Goal: Use online tool/utility: Utilize a website feature to perform a specific function

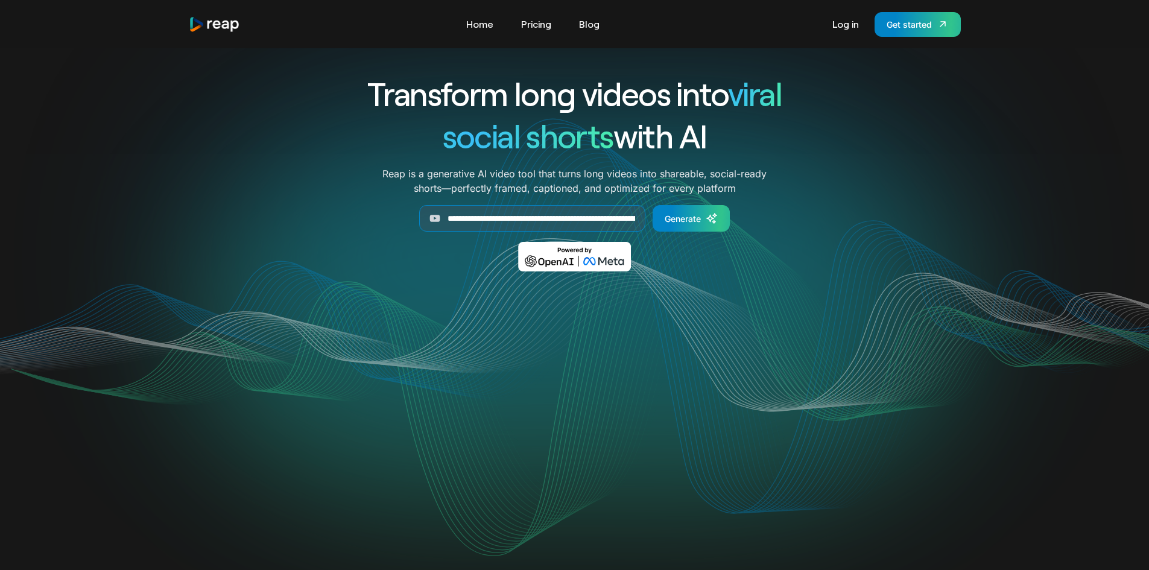
scroll to position [0, 176]
type input "**********"
click at [707, 214] on icon "Generate Form" at bounding box center [712, 218] width 12 height 12
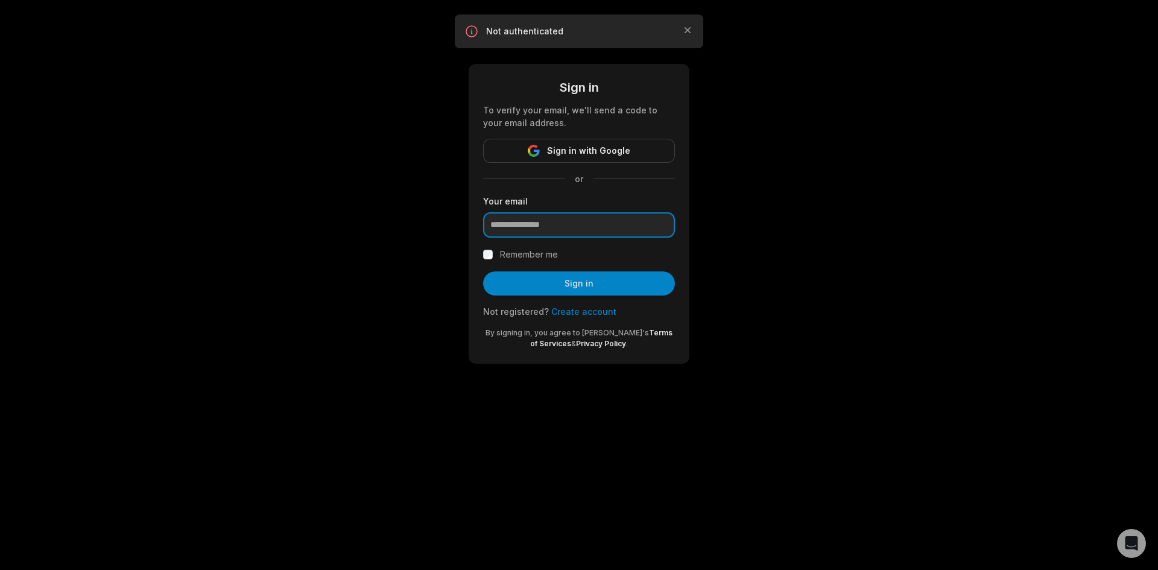
click at [508, 226] on input "email" at bounding box center [579, 224] width 192 height 25
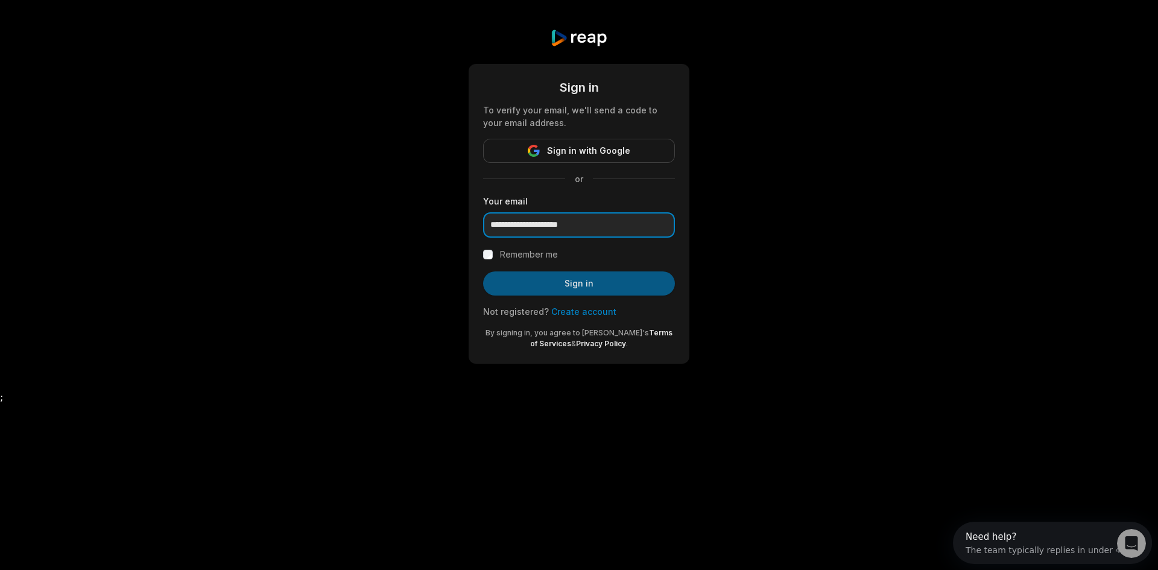
type input "**********"
click at [545, 288] on button "Sign in" at bounding box center [579, 283] width 192 height 24
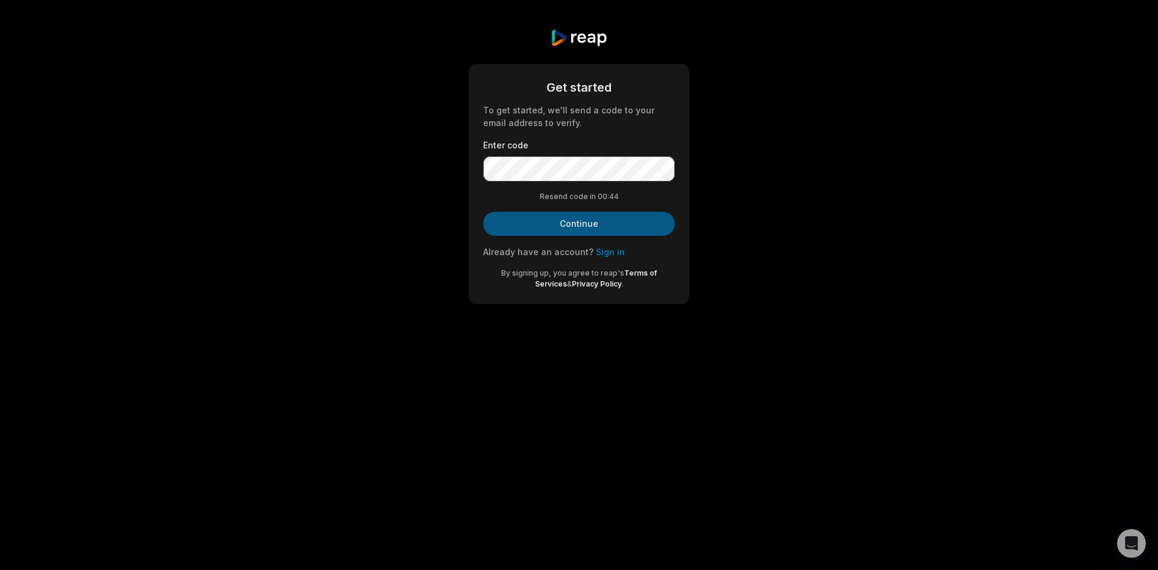
click at [560, 226] on button "Continue" at bounding box center [579, 224] width 192 height 24
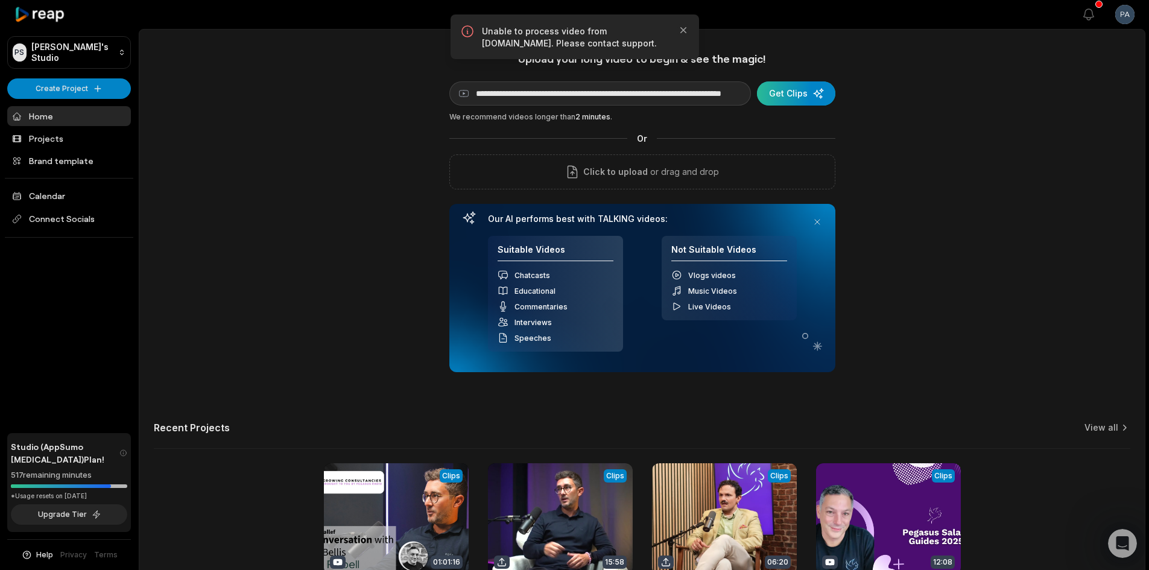
click at [781, 93] on div "submit" at bounding box center [796, 93] width 78 height 24
click at [799, 93] on div "submit" at bounding box center [796, 93] width 78 height 24
click at [680, 33] on icon "button" at bounding box center [683, 30] width 6 height 6
click at [680, 28] on icon "button" at bounding box center [683, 30] width 12 height 12
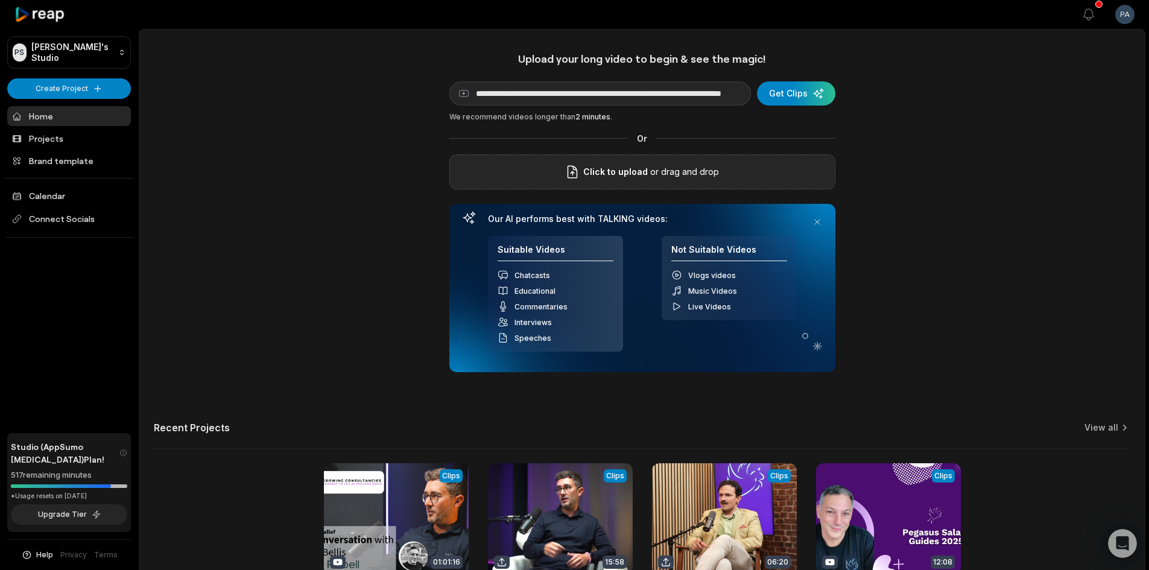
click at [593, 160] on div "Click to upload or drag and drop" at bounding box center [642, 171] width 386 height 35
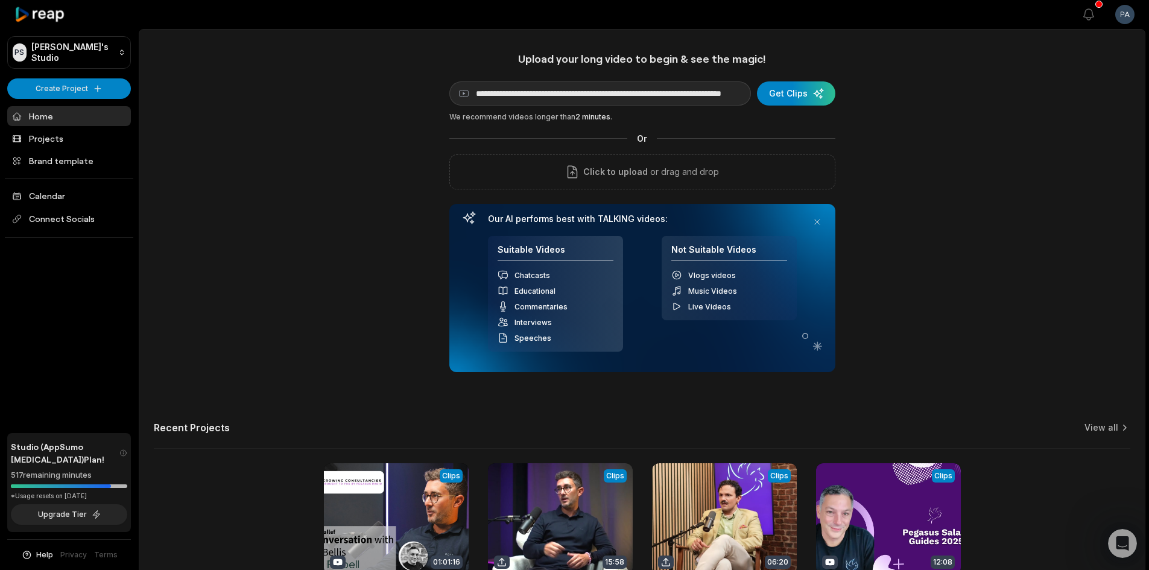
click at [54, 123] on link "Home" at bounding box center [69, 116] width 124 height 20
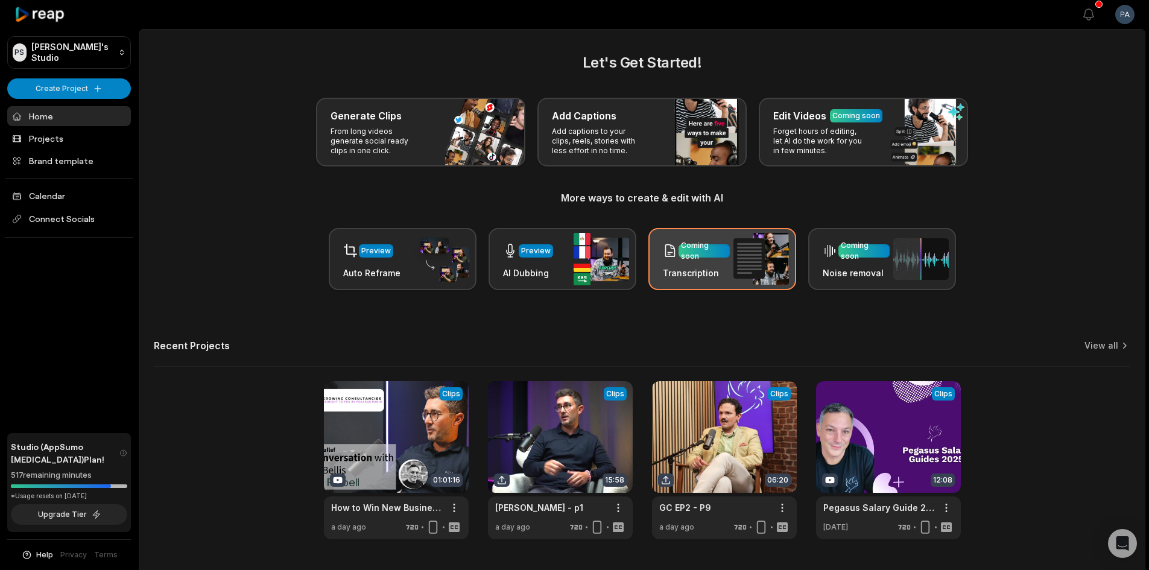
click at [721, 276] on h3 "Transcription" at bounding box center [696, 273] width 67 height 13
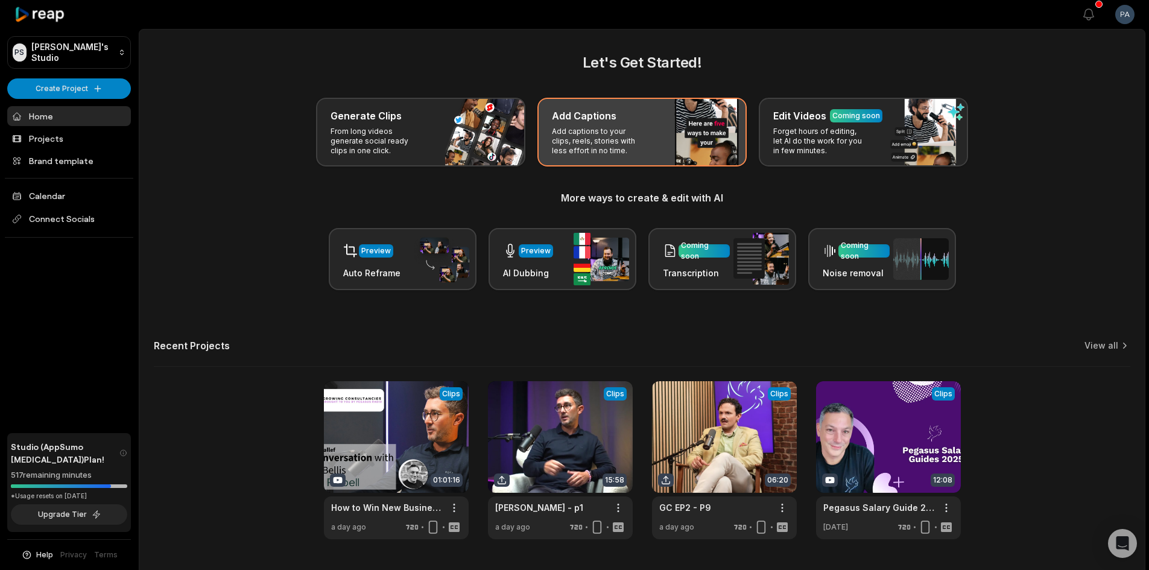
click at [613, 144] on p "Add captions to your clips, reels, stories with less effort in no time." at bounding box center [598, 141] width 93 height 29
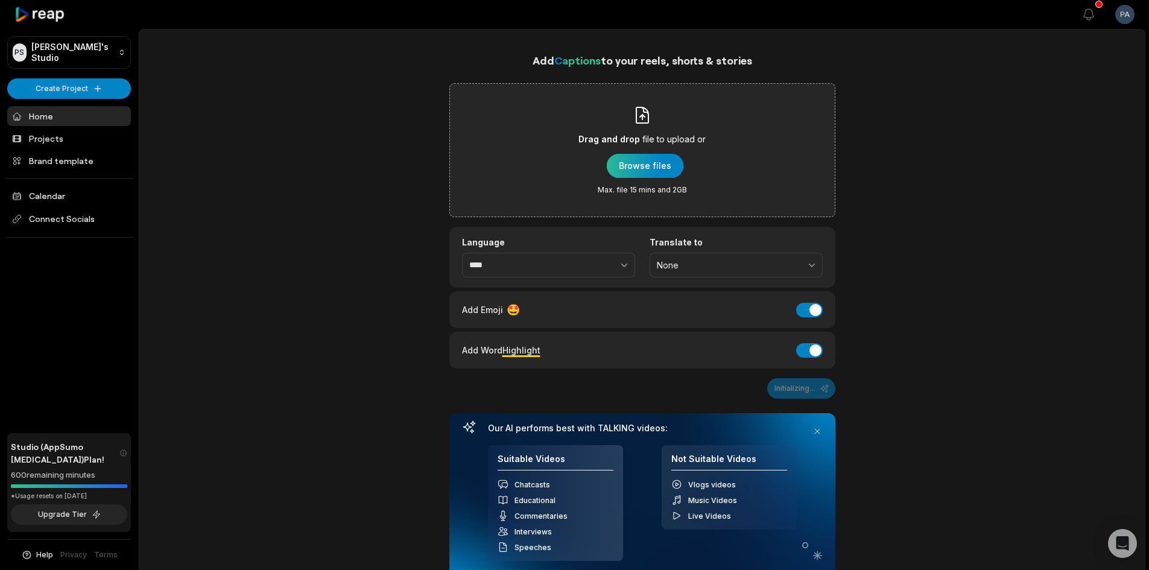
click at [646, 168] on div "button" at bounding box center [645, 166] width 77 height 24
